Goal: Task Accomplishment & Management: Manage account settings

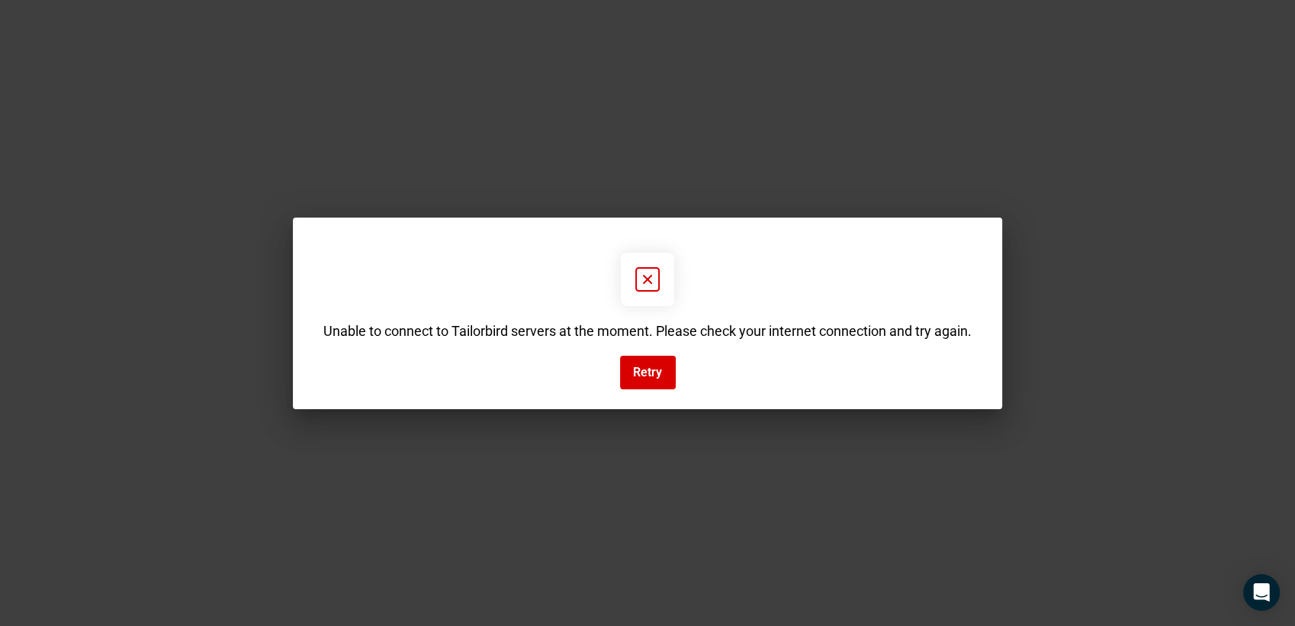
drag, startPoint x: 824, startPoint y: 8, endPoint x: 817, endPoint y: -63, distance: 71.3
click at [817, 0] on html "Data provided by: × Data attribution Unable to connect to Tailorbird servers at…" at bounding box center [647, 0] width 1295 height 0
click at [1055, 130] on div "Unable to connect to Tailorbird servers at the moment. Please check your intern…" at bounding box center [647, 313] width 1295 height 626
